Goal: Information Seeking & Learning: Learn about a topic

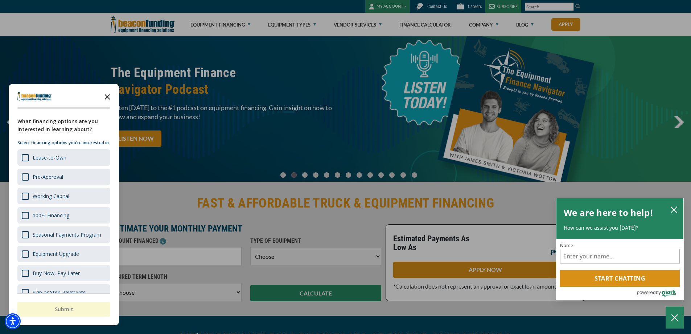
click at [110, 99] on polygon "Close the survey" at bounding box center [107, 96] width 5 height 5
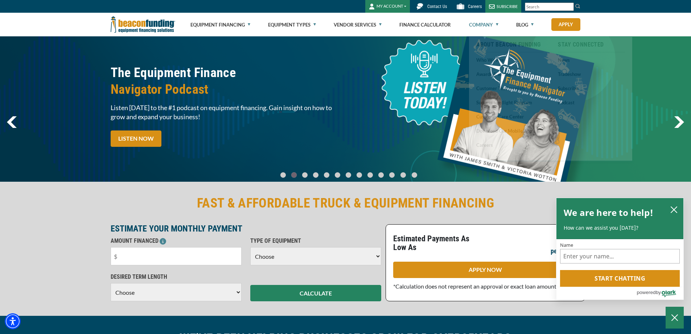
click at [486, 27] on link "Company" at bounding box center [483, 24] width 29 height 23
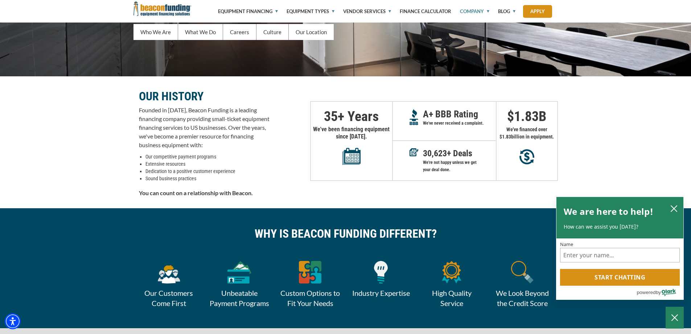
scroll to position [145, 0]
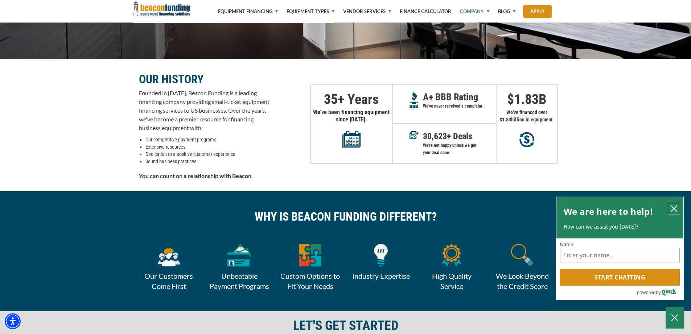
click at [675, 208] on icon "close chatbox" at bounding box center [675, 208] width 6 height 6
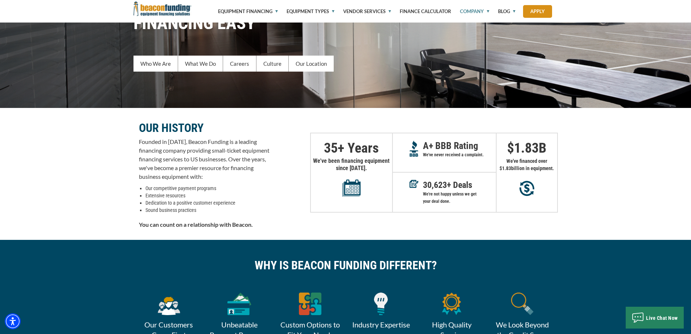
scroll to position [0, 0]
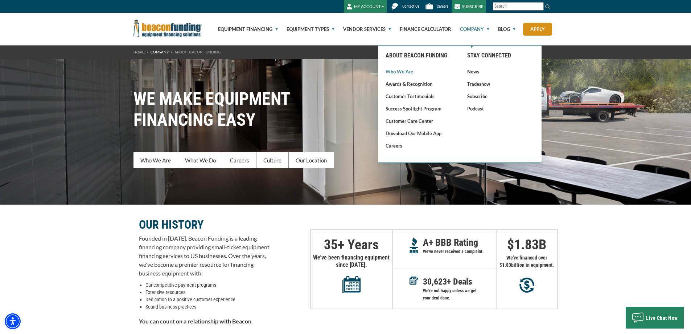
click at [404, 71] on link "Who We Are" at bounding box center [419, 71] width 67 height 7
